Goal: Transaction & Acquisition: Subscribe to service/newsletter

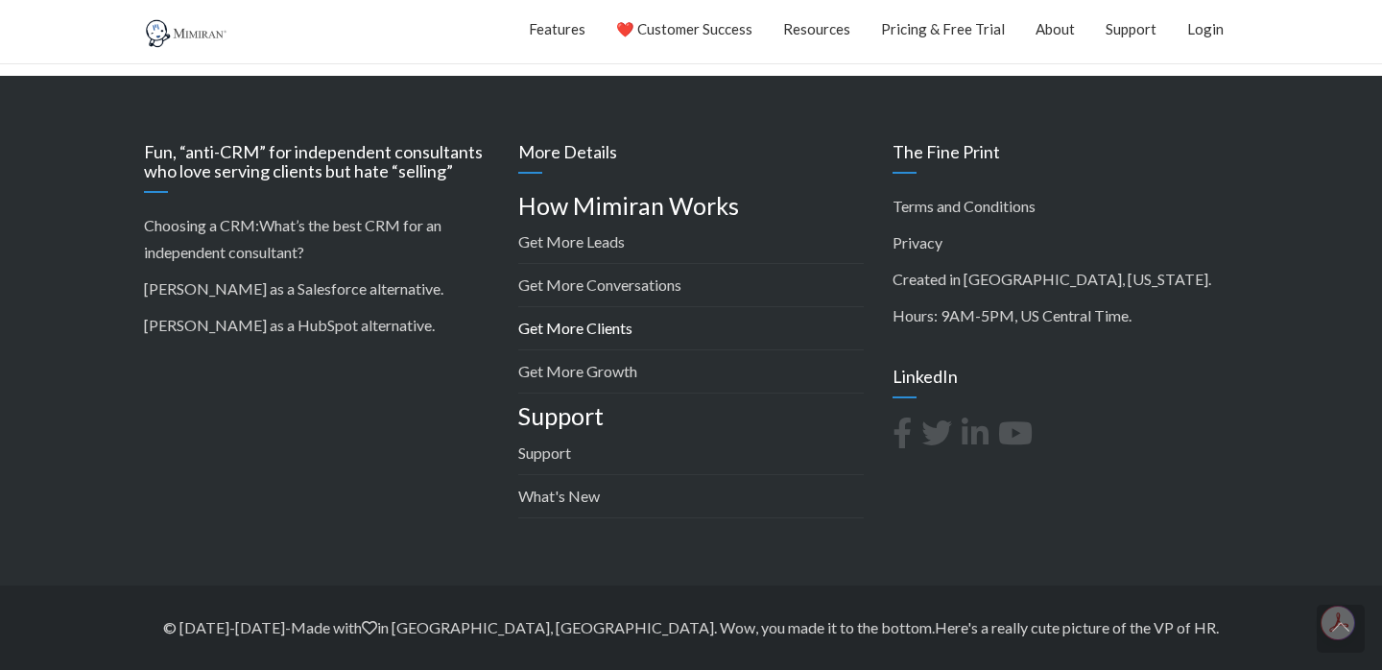
scroll to position [3029, 0]
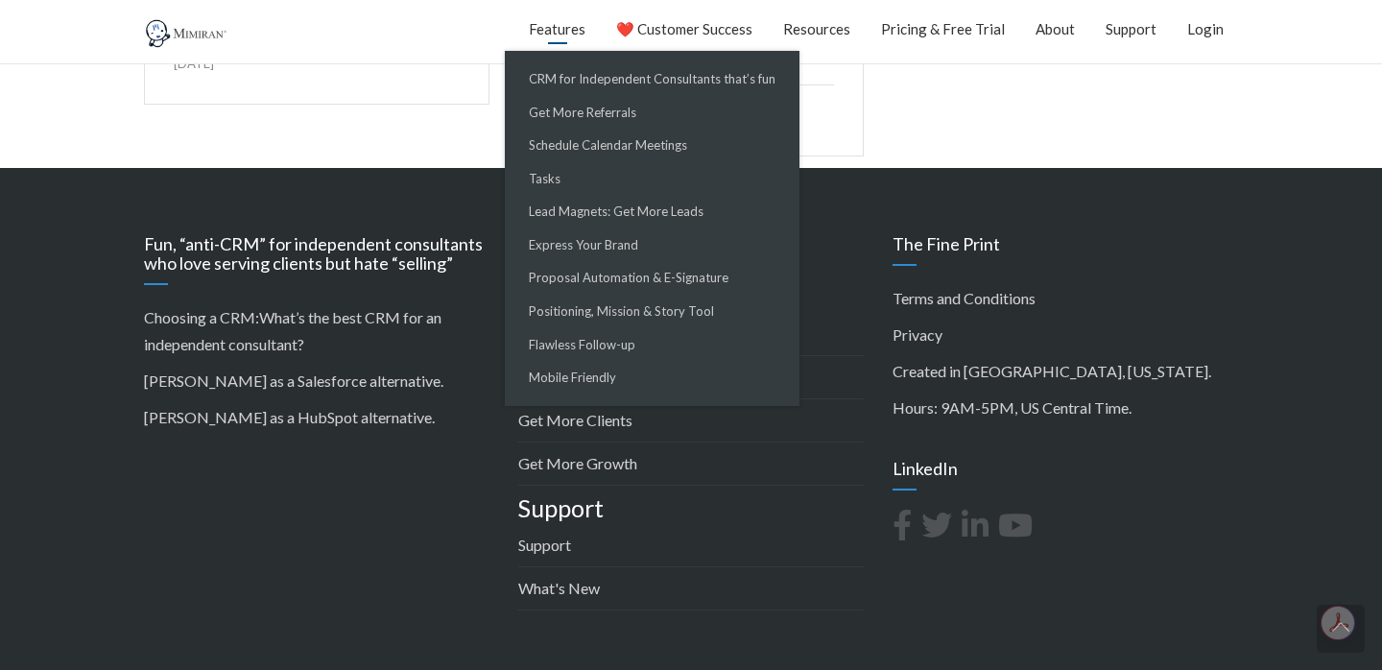
click at [556, 35] on link "Features" at bounding box center [557, 29] width 57 height 48
click at [593, 69] on link "CRM for Independent Consultants that’s fun" at bounding box center [652, 79] width 285 height 34
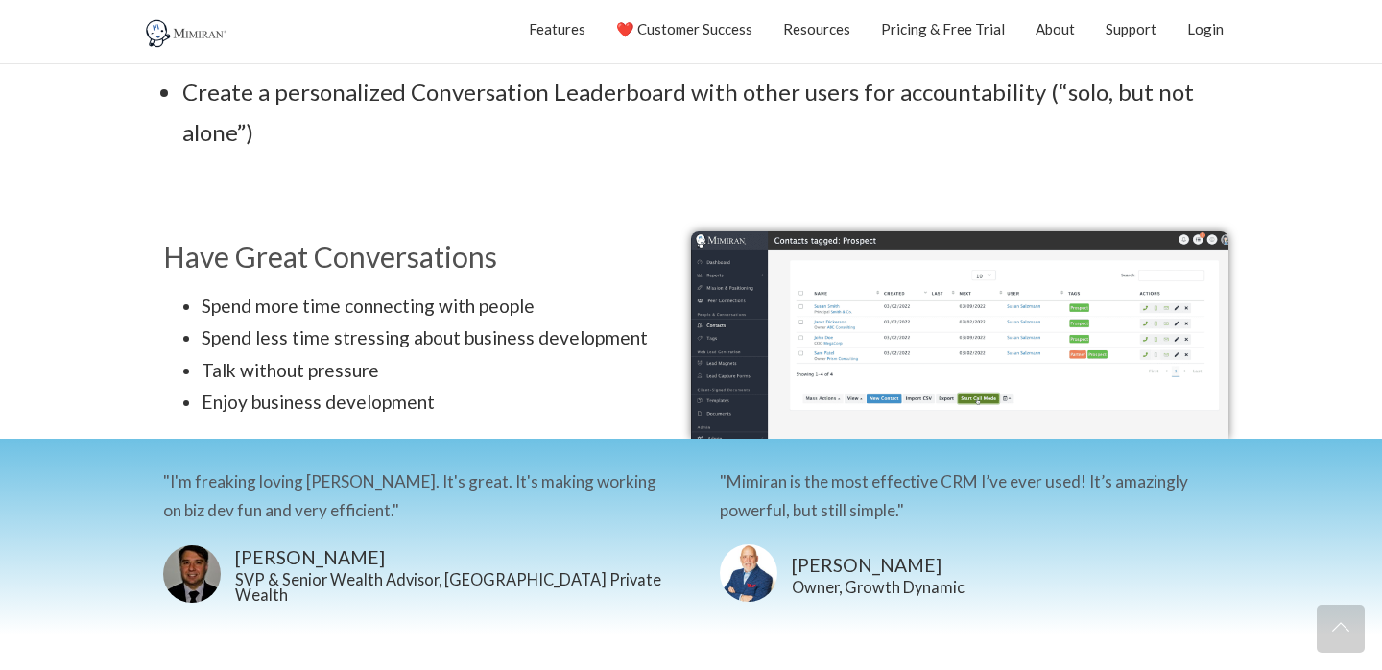
scroll to position [1320, 0]
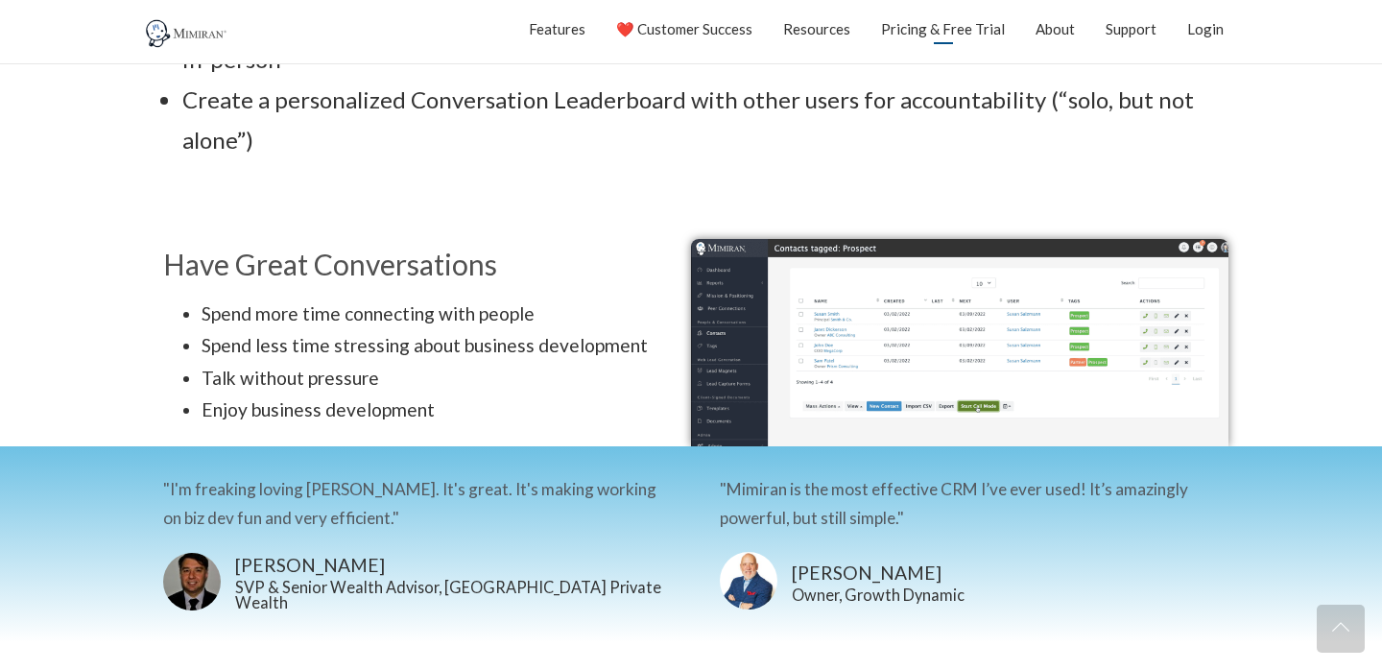
click at [934, 27] on link "Pricing & Free Trial" at bounding box center [943, 29] width 124 height 48
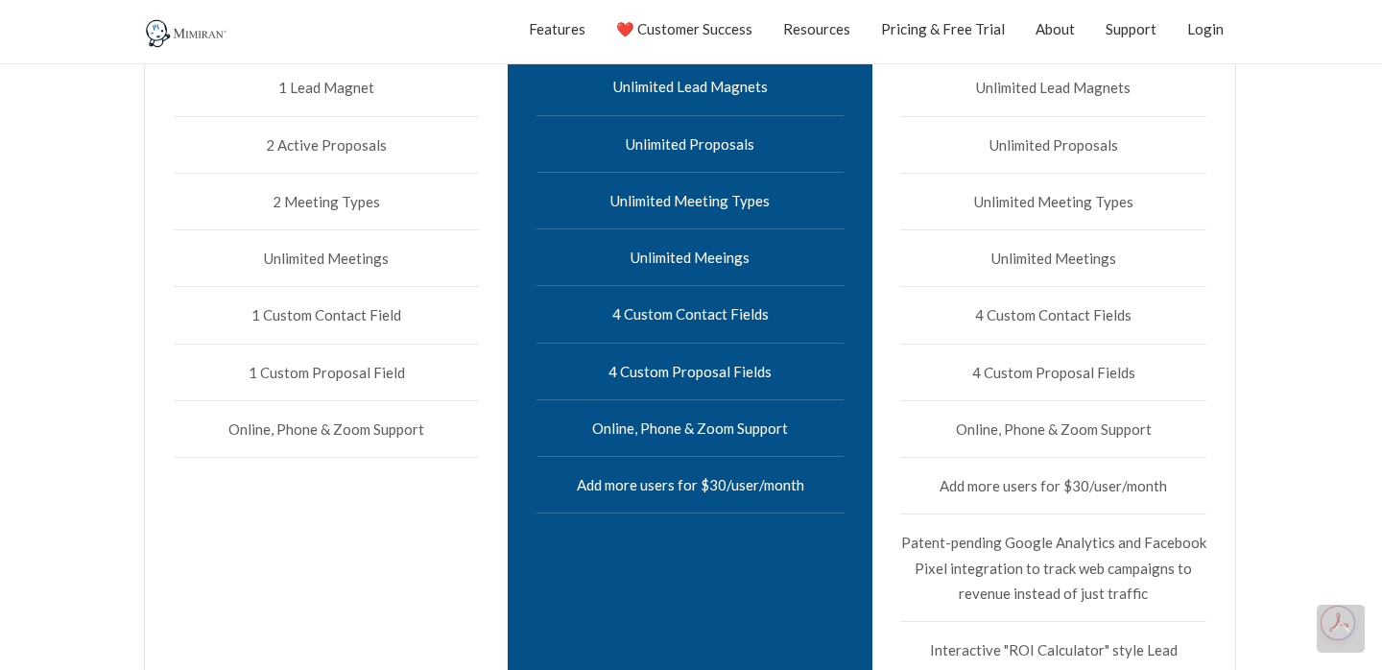
scroll to position [918, 0]
